Goal: Information Seeking & Learning: Learn about a topic

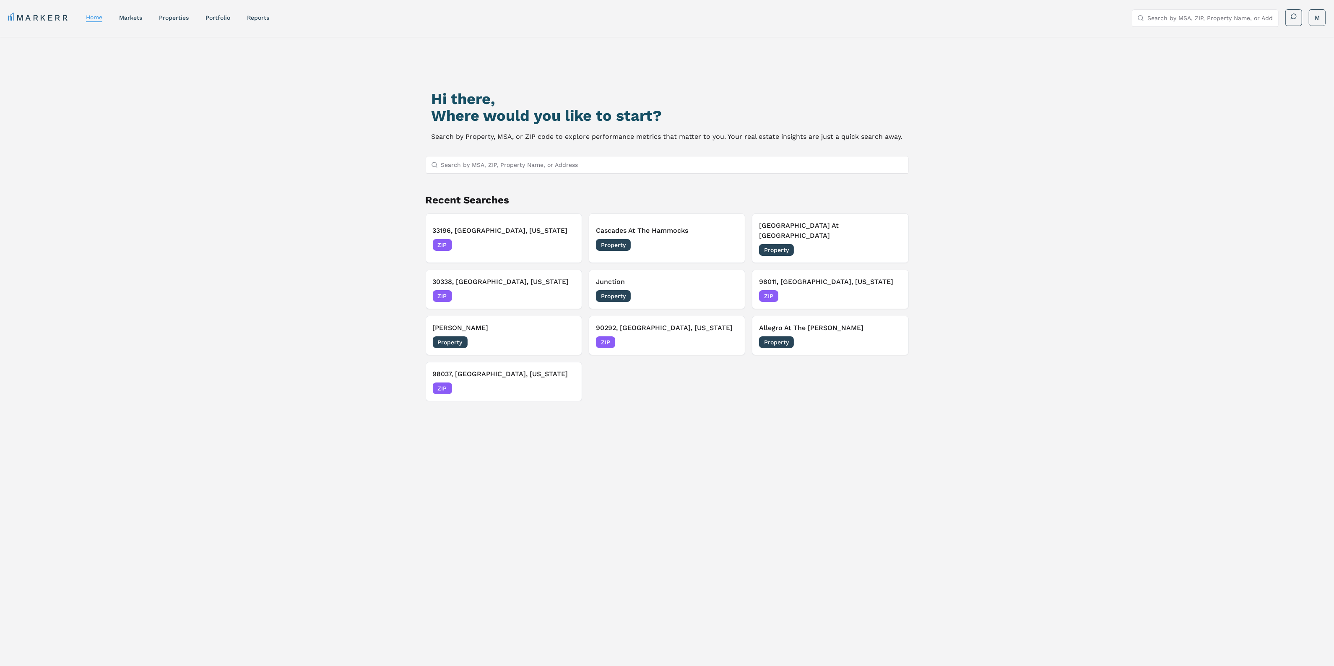
drag, startPoint x: 851, startPoint y: 162, endPoint x: 858, endPoint y: 162, distance: 6.3
click at [852, 162] on input "Search by MSA, ZIP, Property Name, or Address" at bounding box center [672, 164] width 462 height 17
click at [646, 166] on input "Search by MSA, ZIP, Property Name, or Address" at bounding box center [672, 164] width 462 height 17
paste input "85283"
type input "85283"
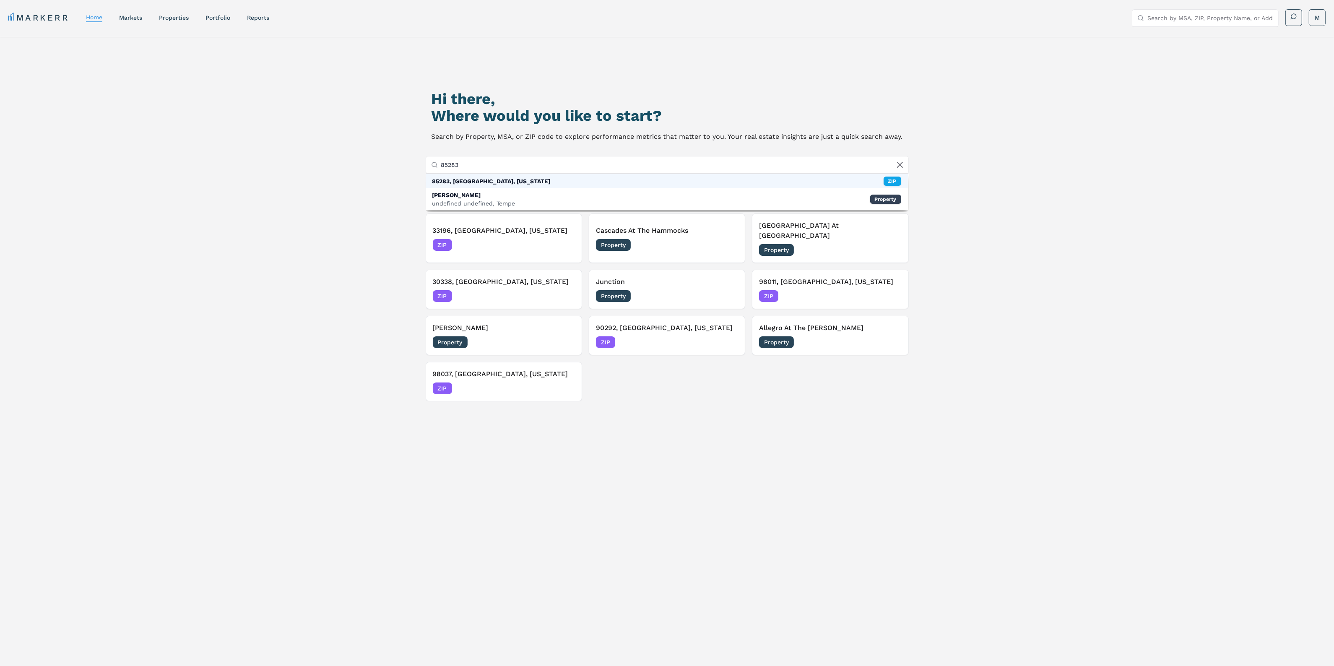
click at [528, 185] on div "85283, [GEOGRAPHIC_DATA], [US_STATE] ZIP" at bounding box center [667, 181] width 482 height 14
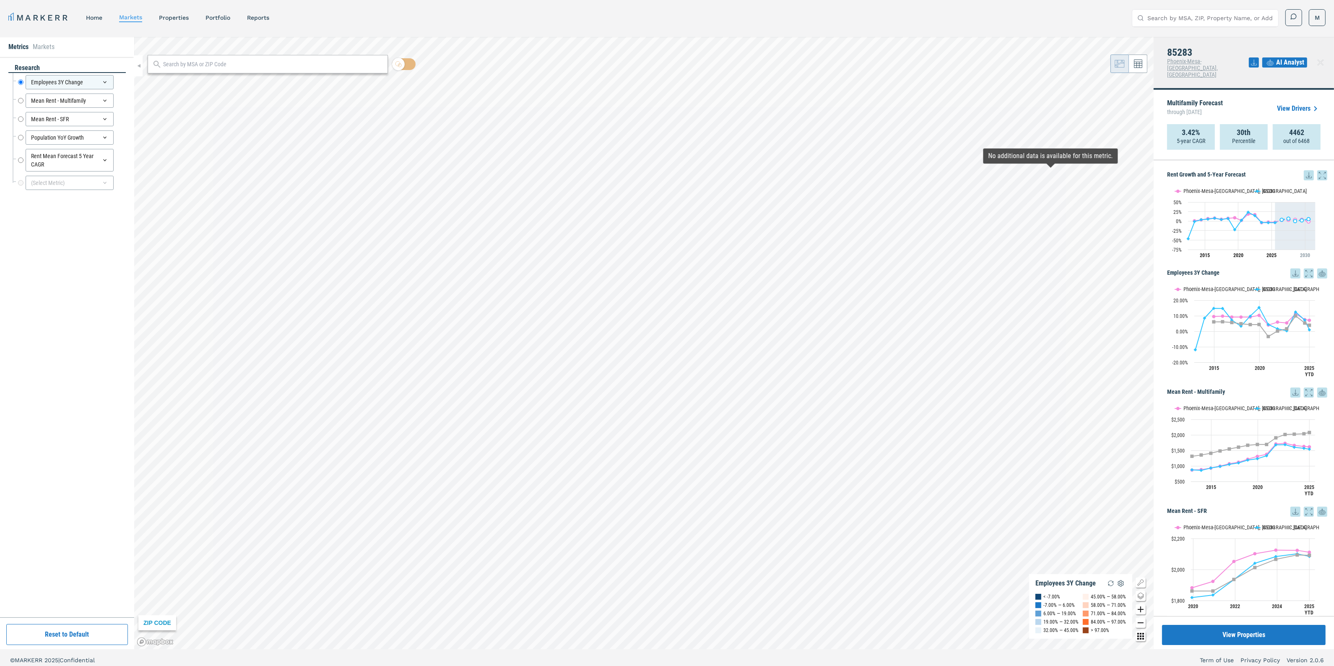
click at [1304, 170] on icon at bounding box center [1309, 175] width 10 height 10
click at [1282, 213] on div "Download as XLS" at bounding box center [1270, 215] width 48 height 8
click at [1276, 160] on div "Rent Growth and 5-Year Forecast Rent Growth and 5-Year Forecast Line chart with…" at bounding box center [1244, 388] width 180 height 456
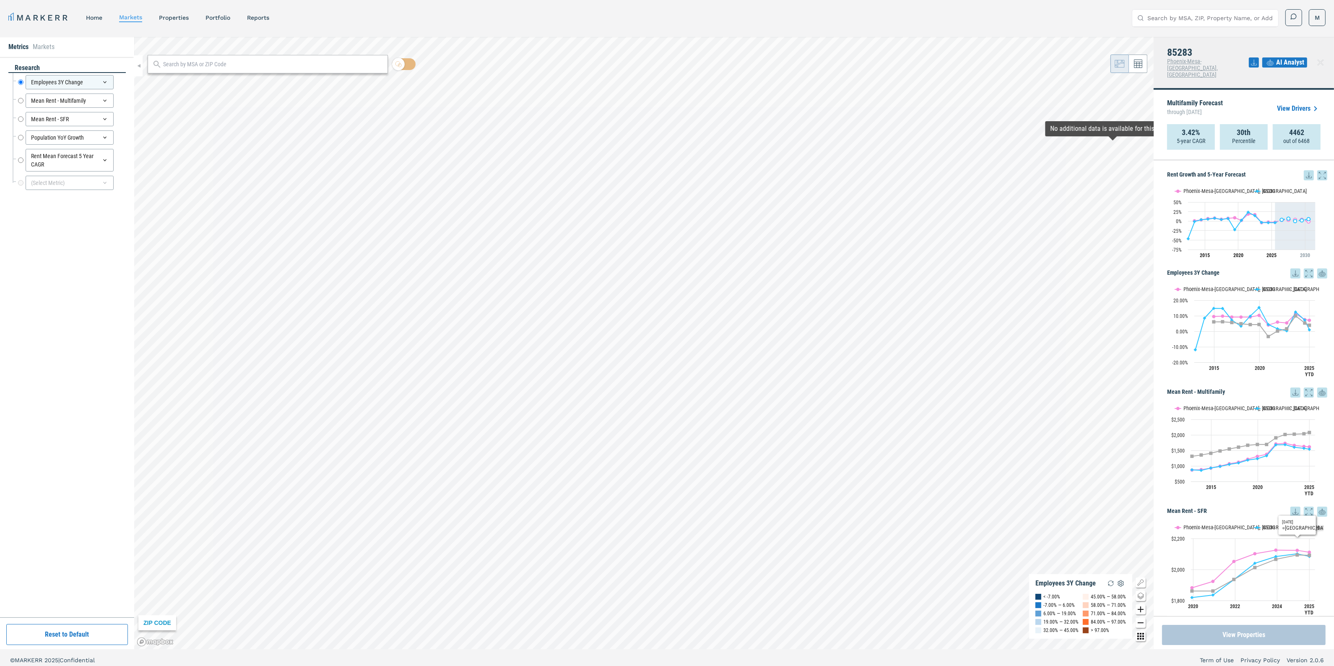
click at [1287, 632] on button "View Properties" at bounding box center [1244, 635] width 164 height 20
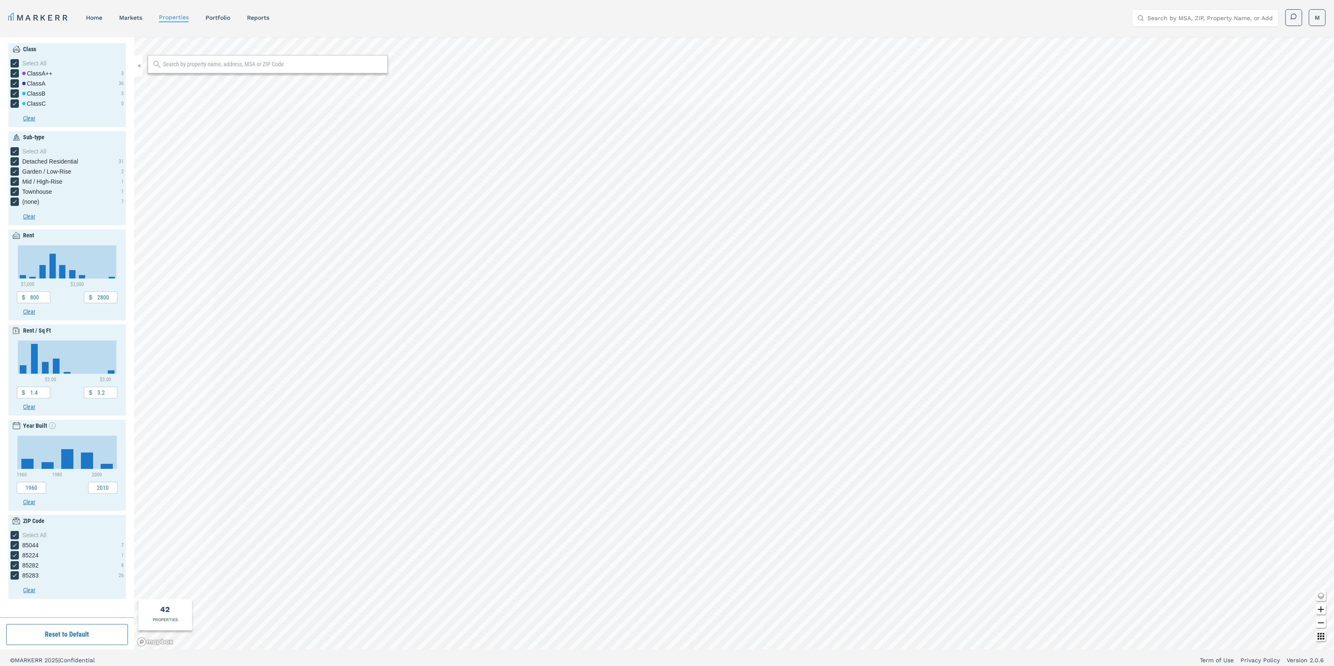
click at [237, 70] on div at bounding box center [268, 64] width 240 height 18
click at [237, 66] on input "text" at bounding box center [273, 64] width 220 height 8
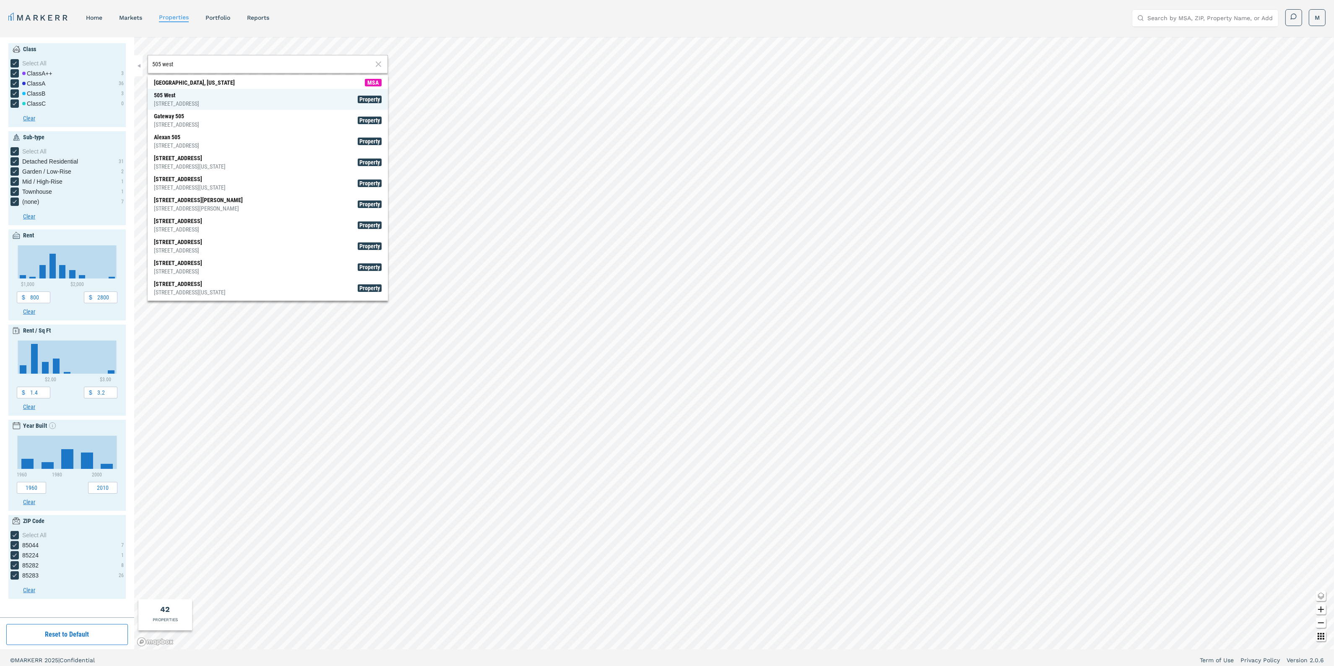
type input "505 west"
click at [250, 101] on span "505 West 505 W Baseline Rd, Tempe Property" at bounding box center [268, 99] width 240 height 21
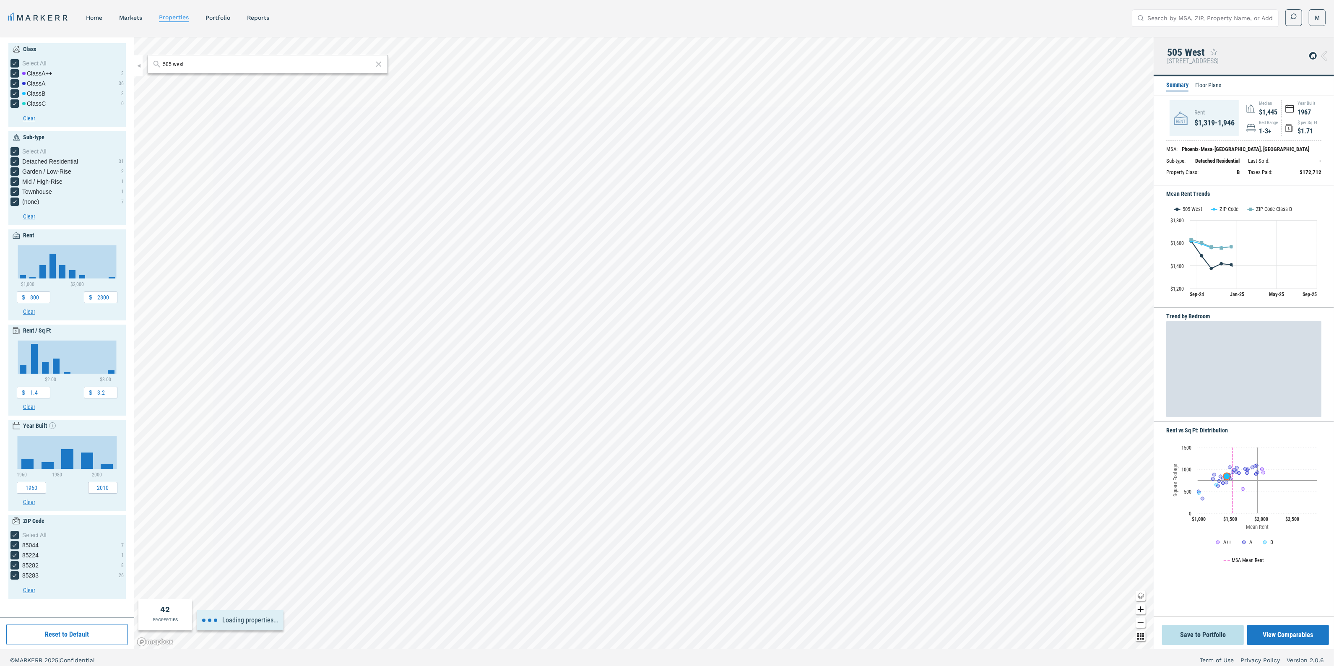
type input "1000"
type input "3000"
type input "1.6"
type input "2.2"
type input "2020"
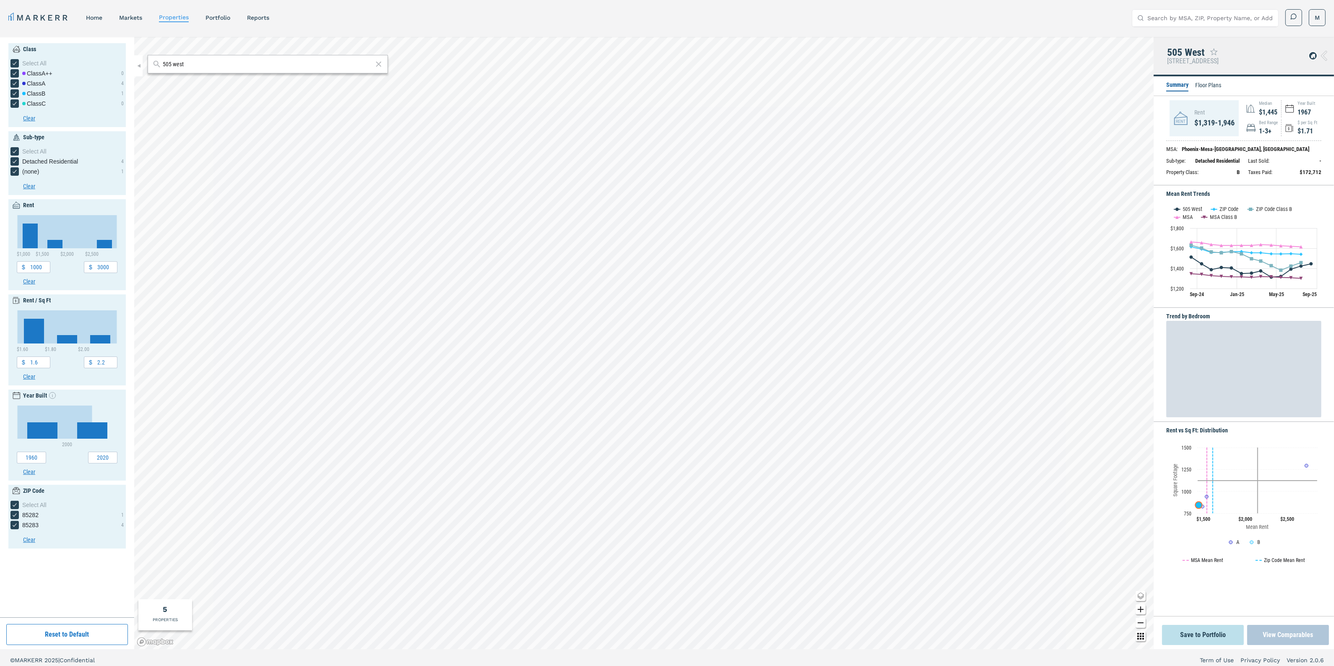
click at [1305, 636] on button "View Comparables" at bounding box center [1288, 635] width 82 height 20
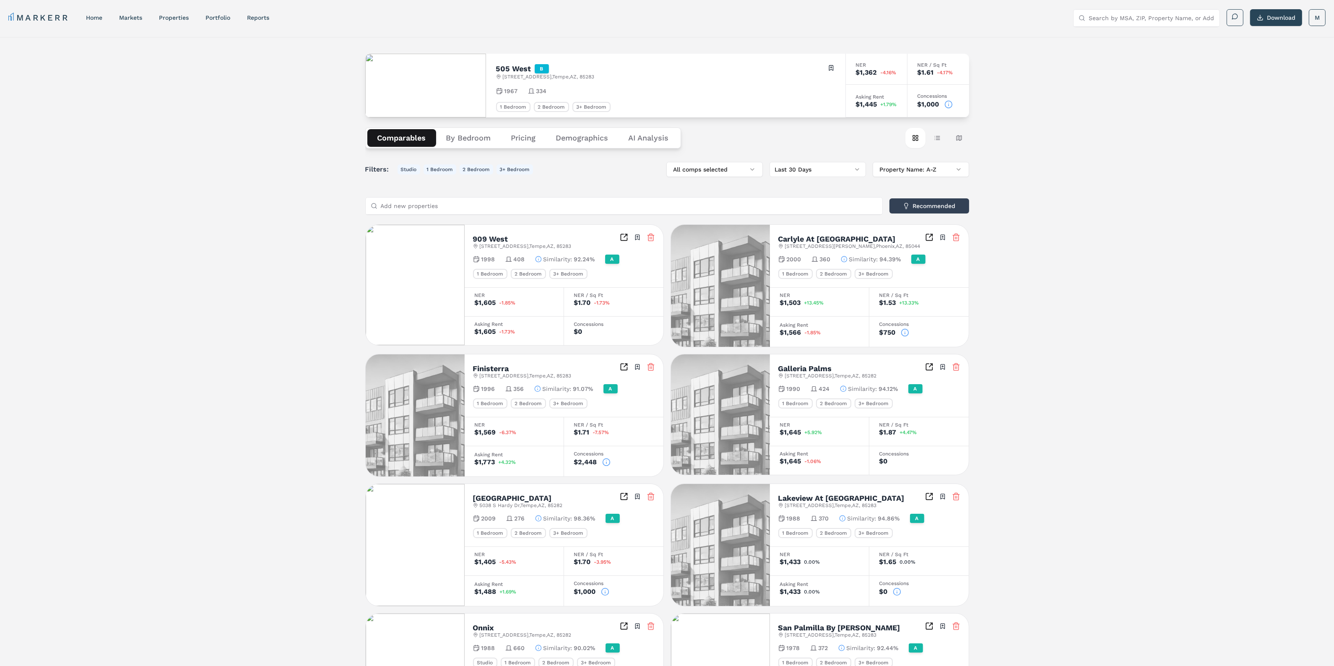
click at [601, 140] on button "Demographics" at bounding box center [582, 138] width 73 height 18
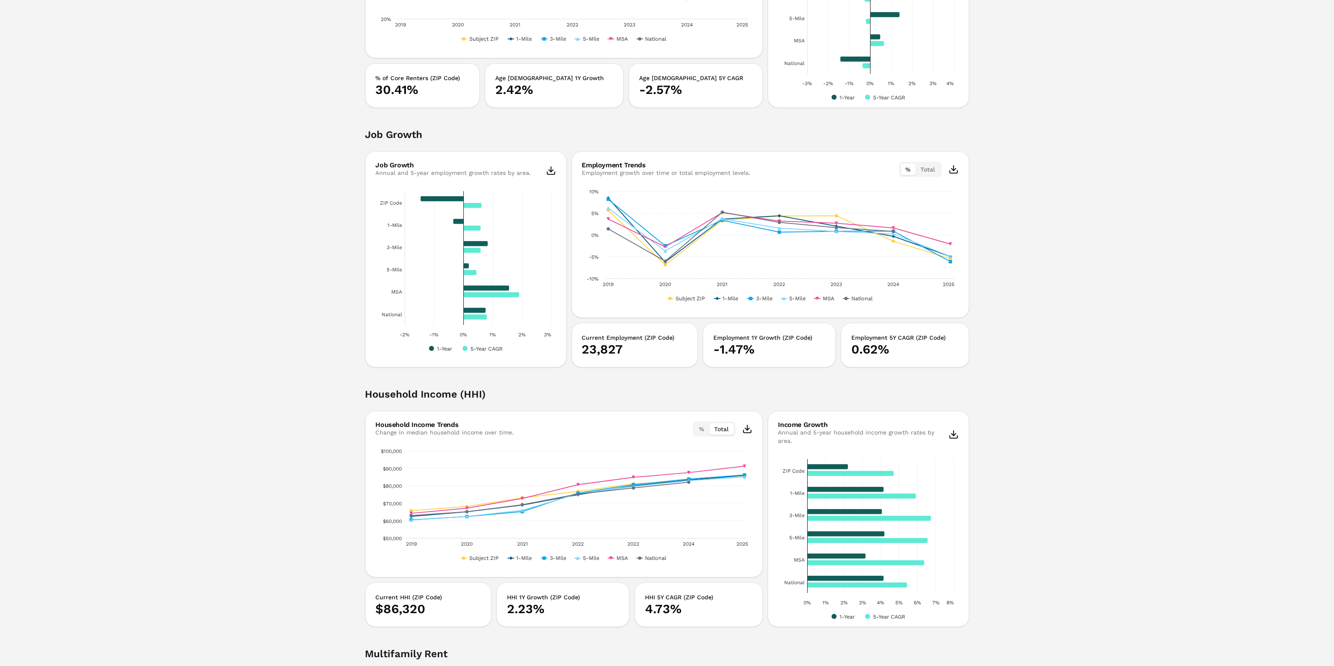
scroll to position [1048, 0]
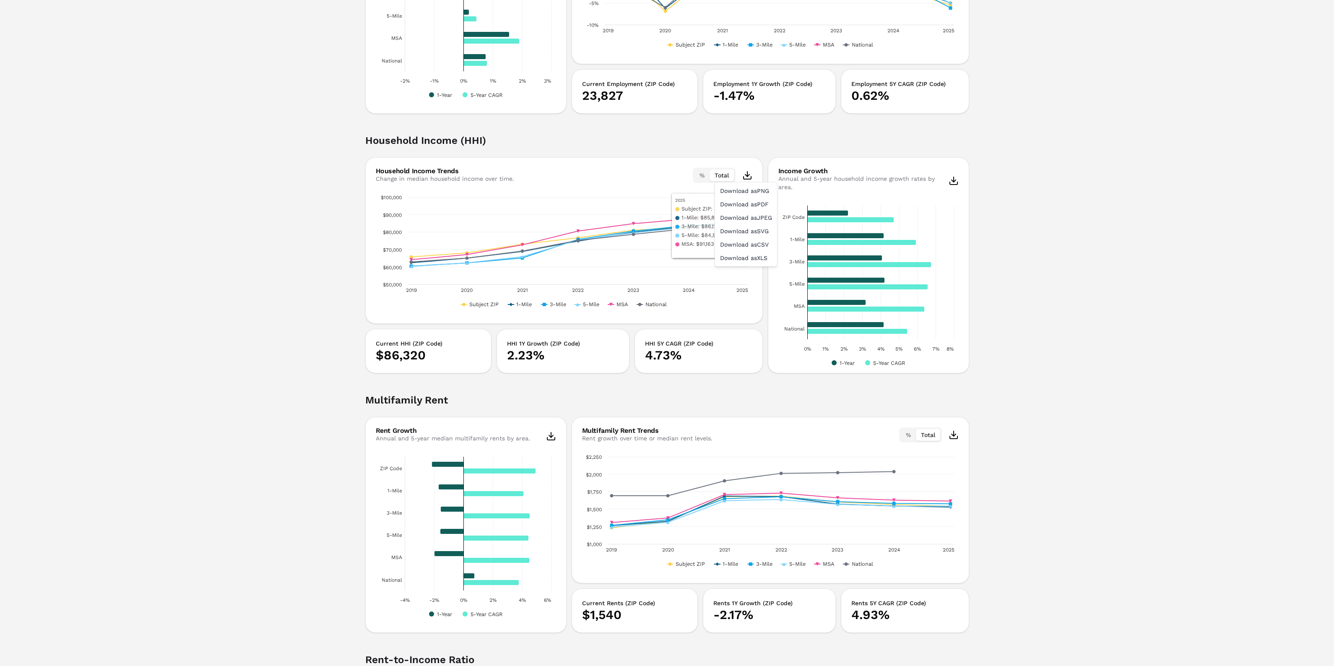
click at [757, 252] on div "Download as XLS" at bounding box center [746, 257] width 59 height 13
